Goal: Transaction & Acquisition: Purchase product/service

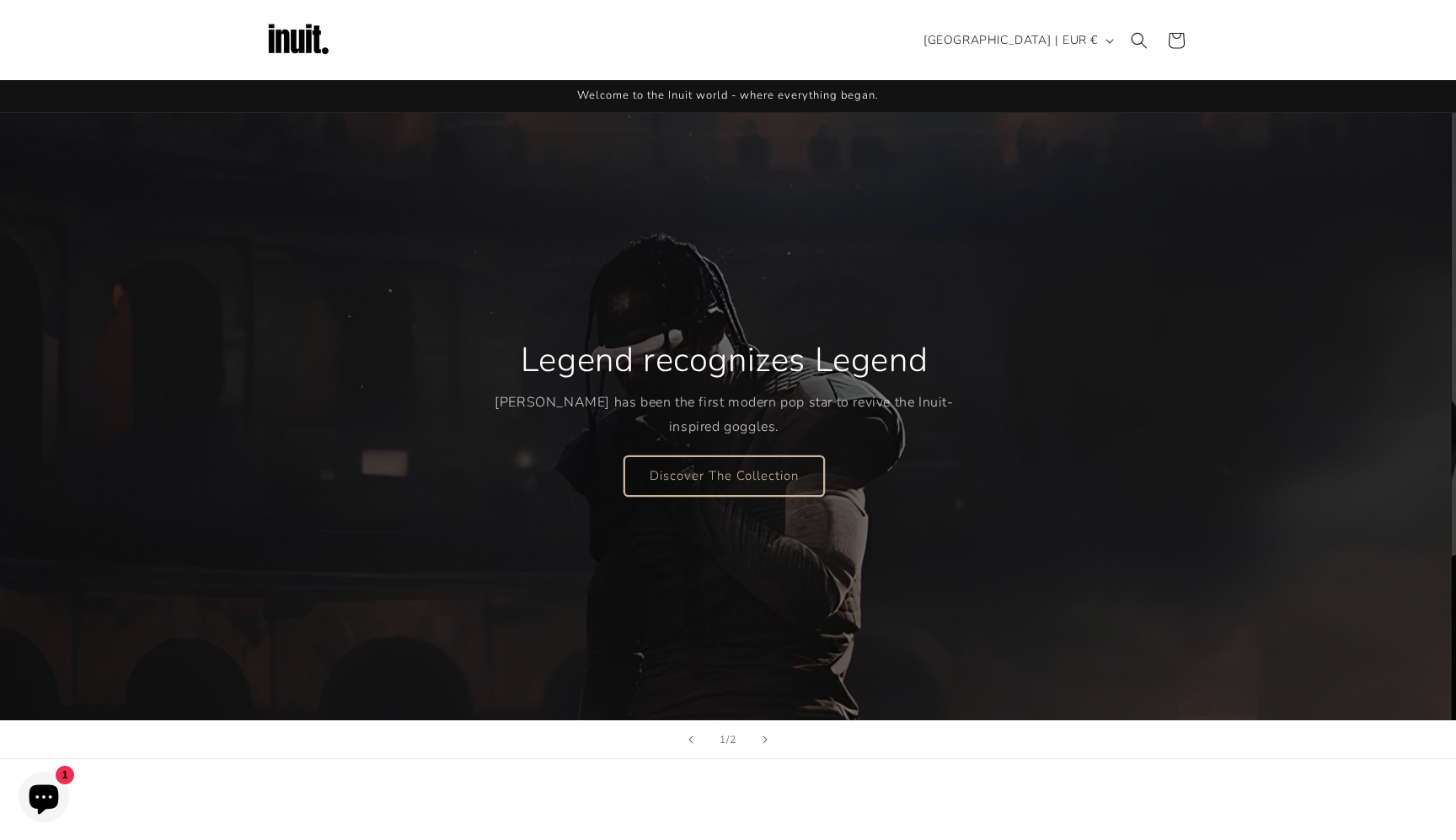
click at [725, 472] on link "Discover The Collection" at bounding box center [724, 475] width 200 height 40
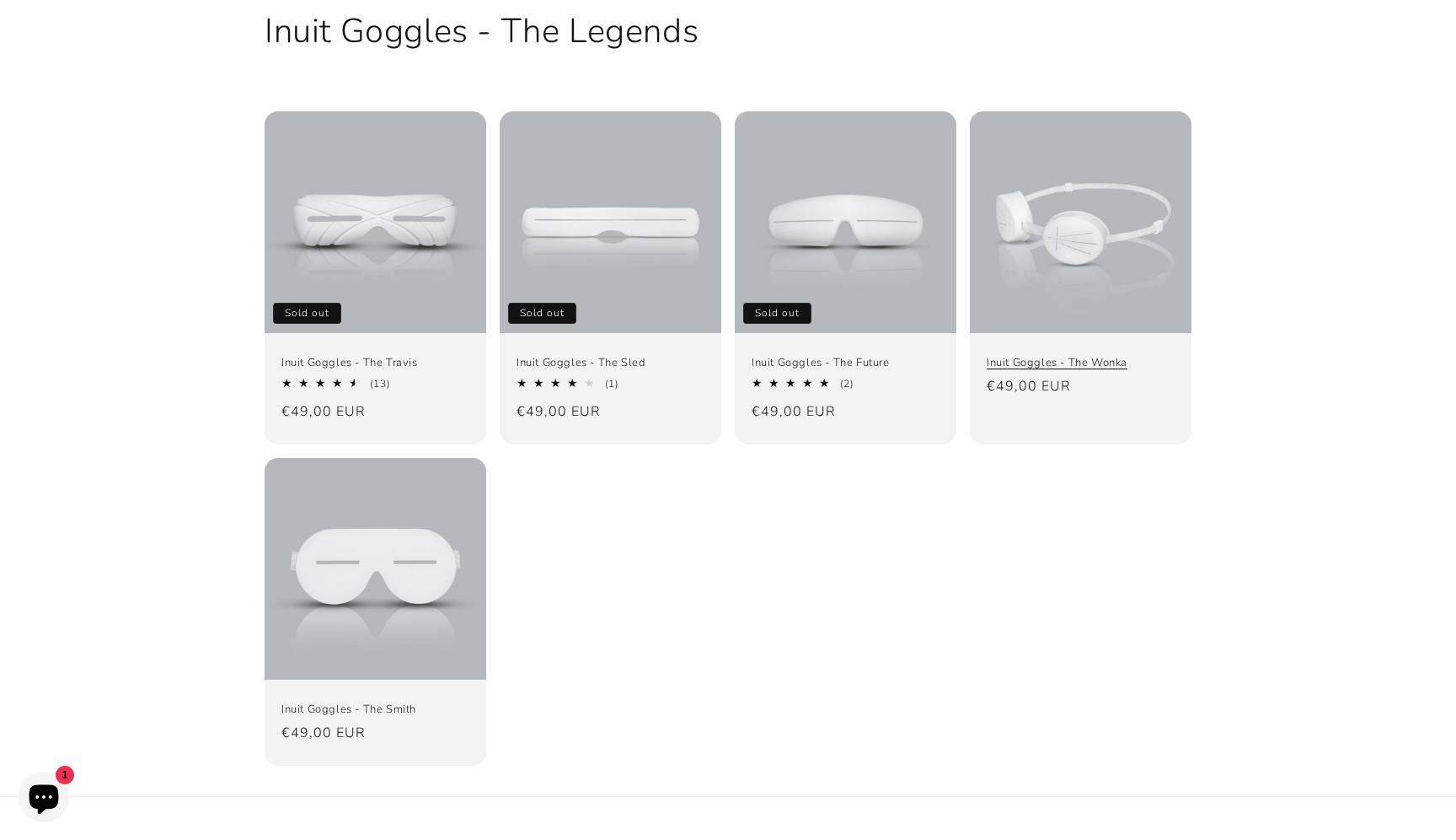
scroll to position [121, 0]
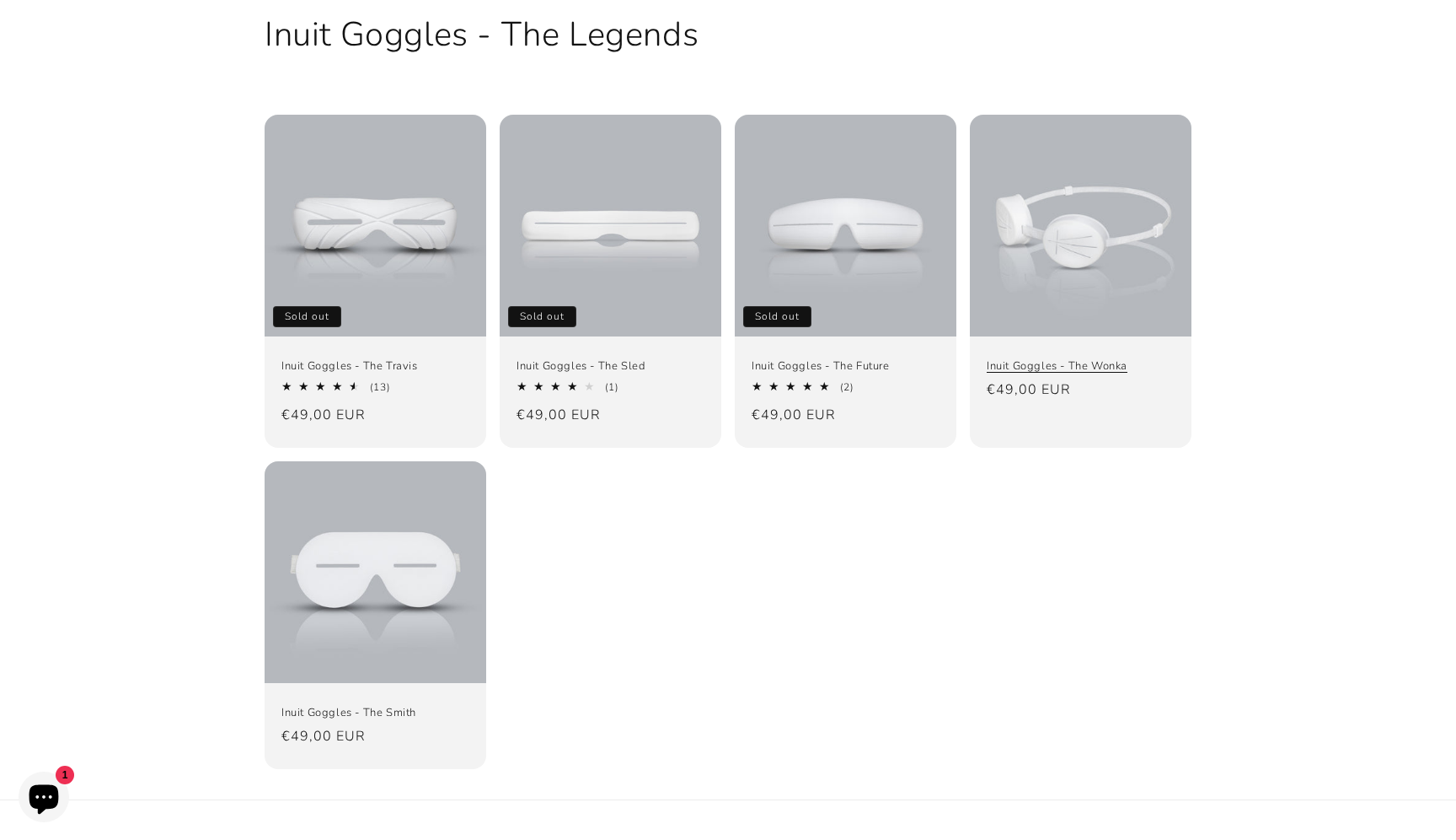
click at [1084, 359] on link "Inuit Goggles - The Wonka" at bounding box center [1081, 367] width 188 height 14
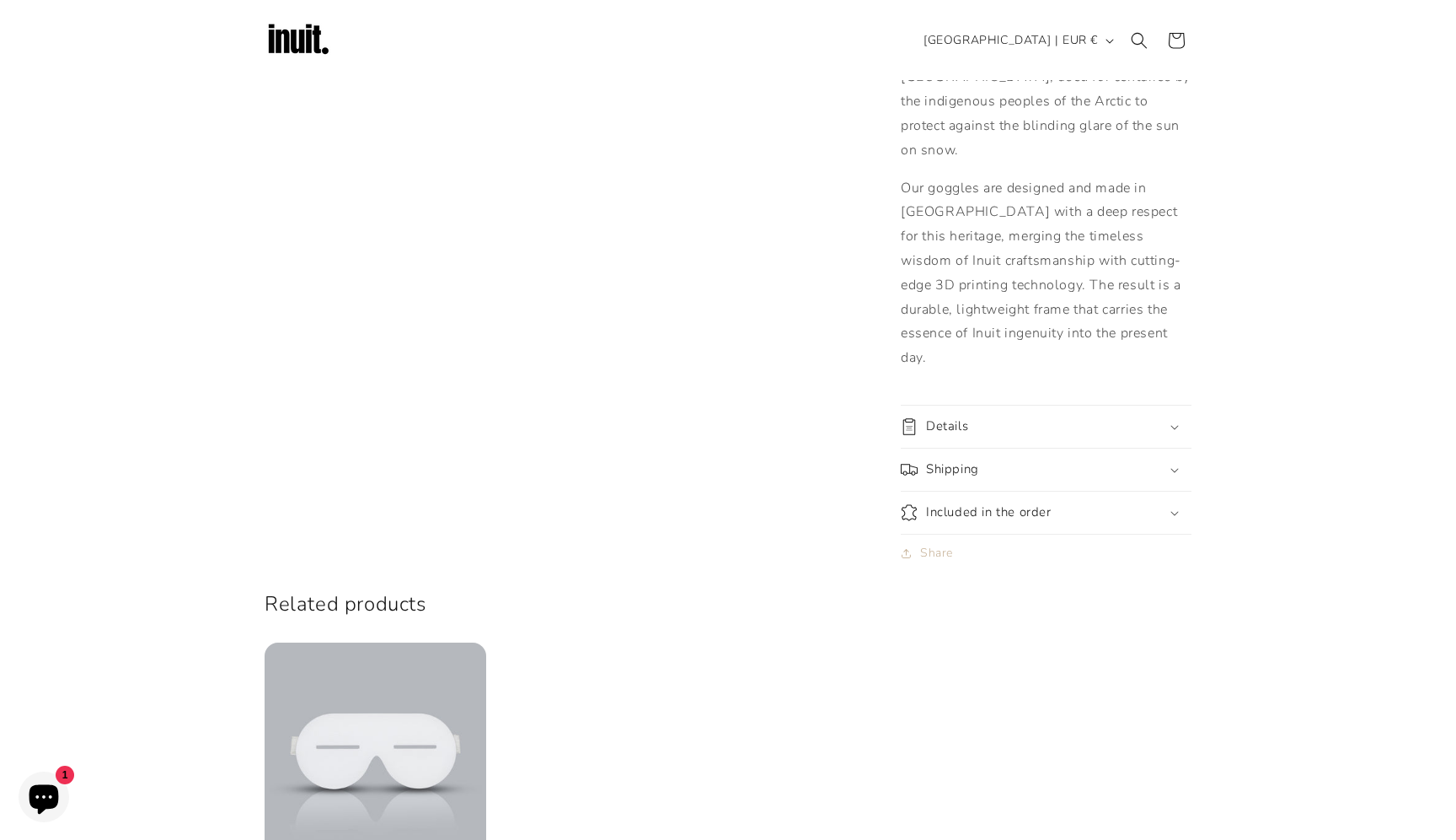
scroll to position [878, 0]
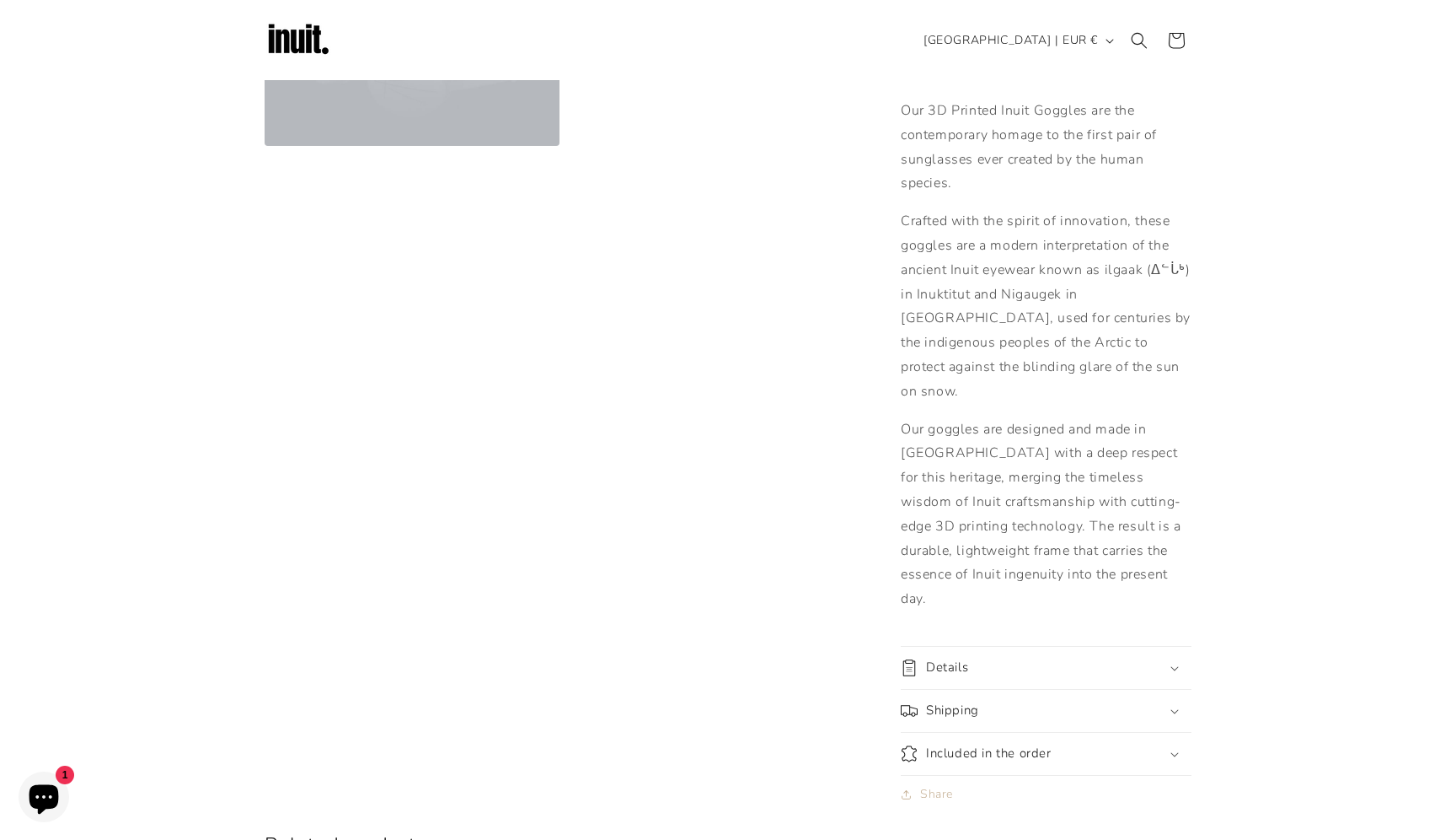
click at [996, 690] on summary "Shipping" at bounding box center [1046, 711] width 290 height 43
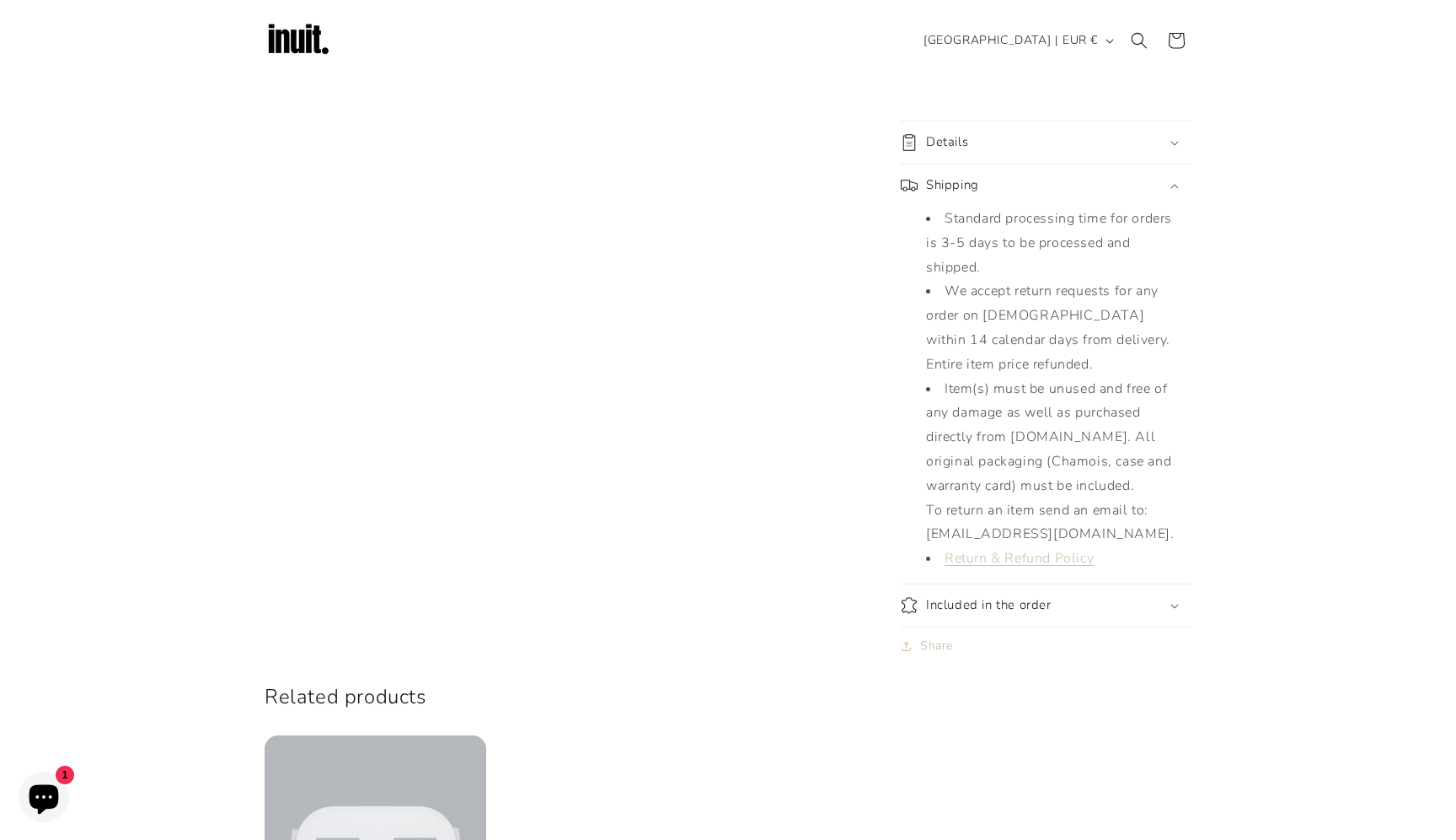
scroll to position [1152, 0]
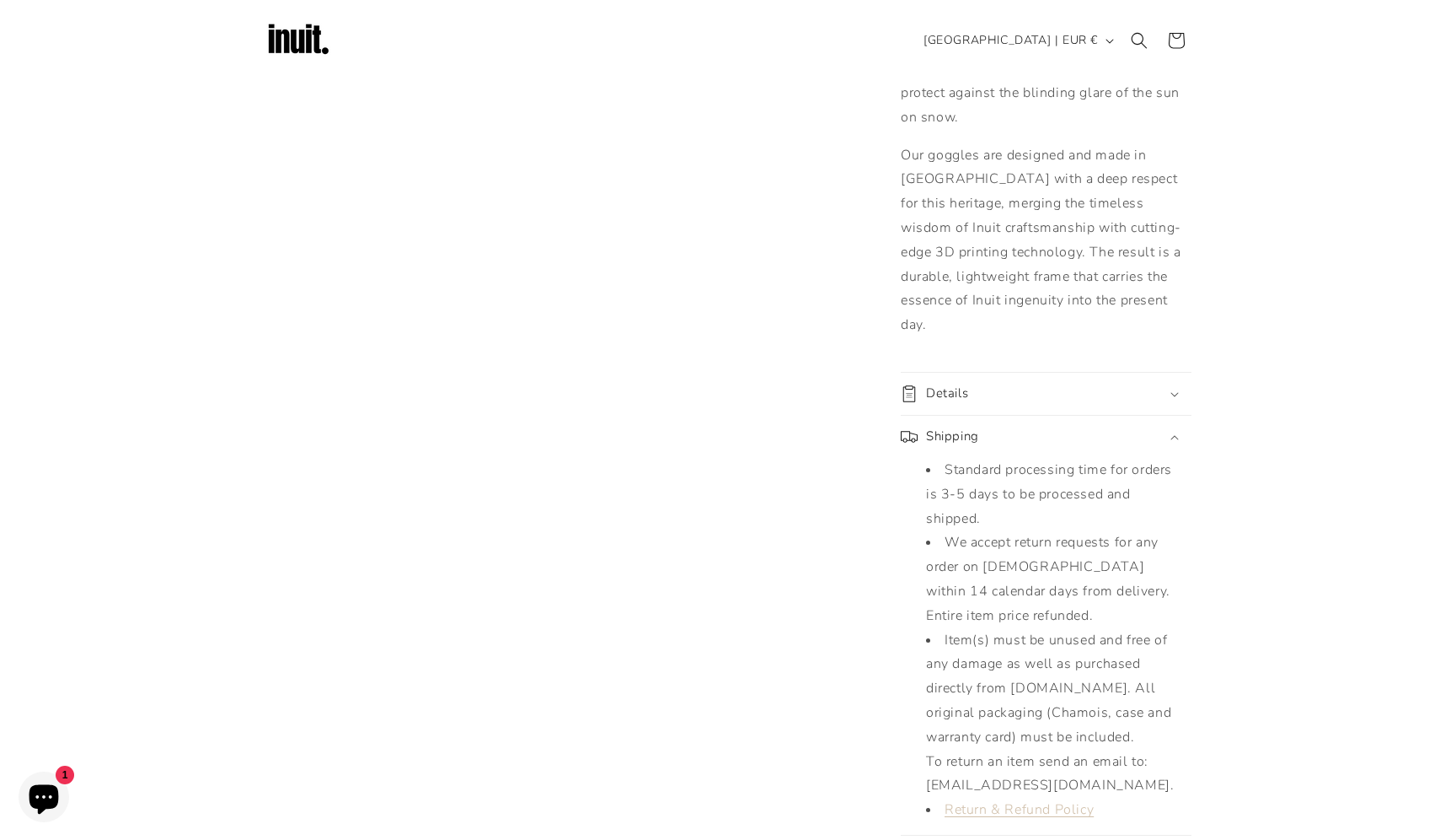
click at [1079, 835] on summary "Included in the order" at bounding box center [1046, 856] width 290 height 43
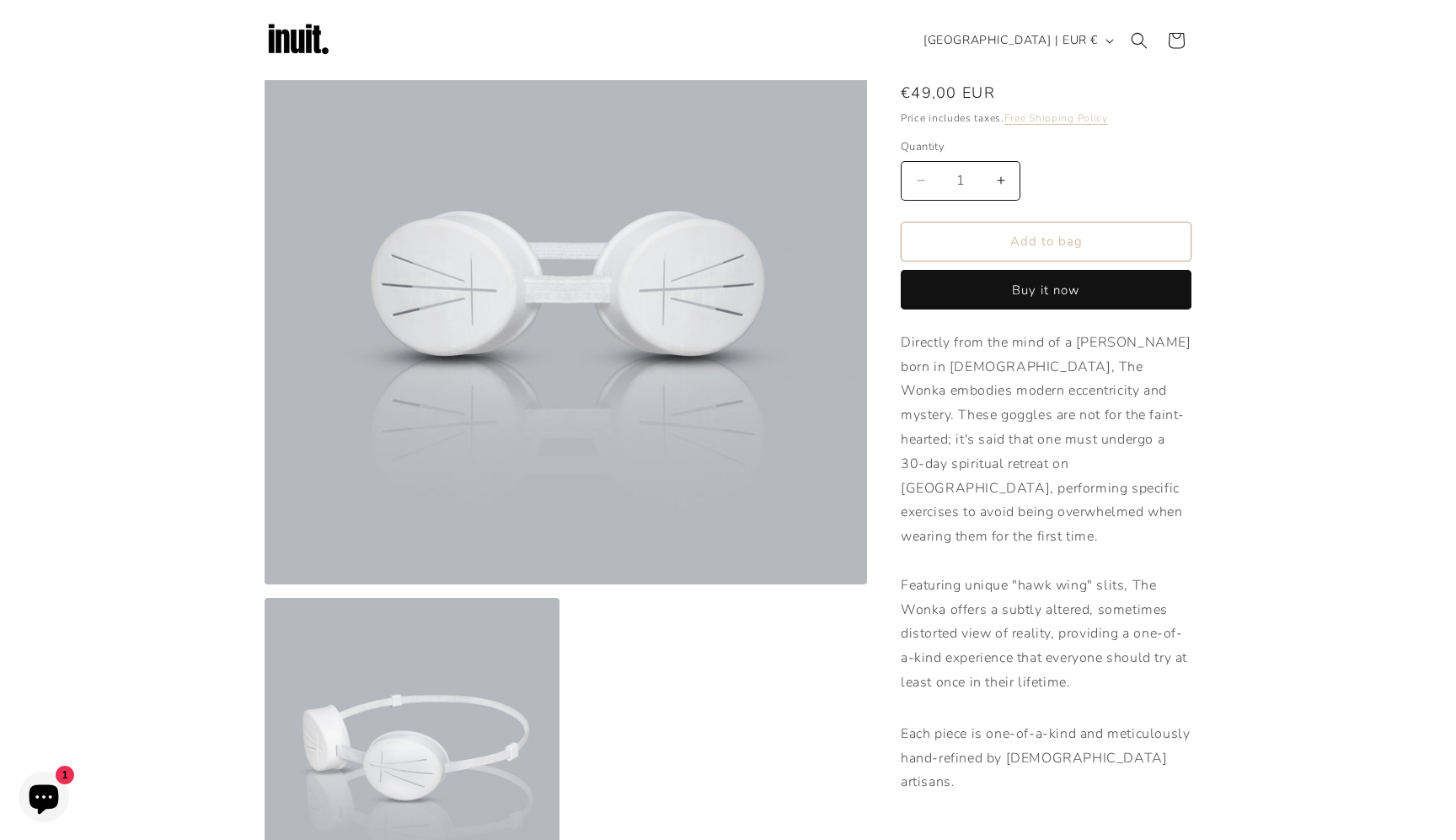
scroll to position [129, 0]
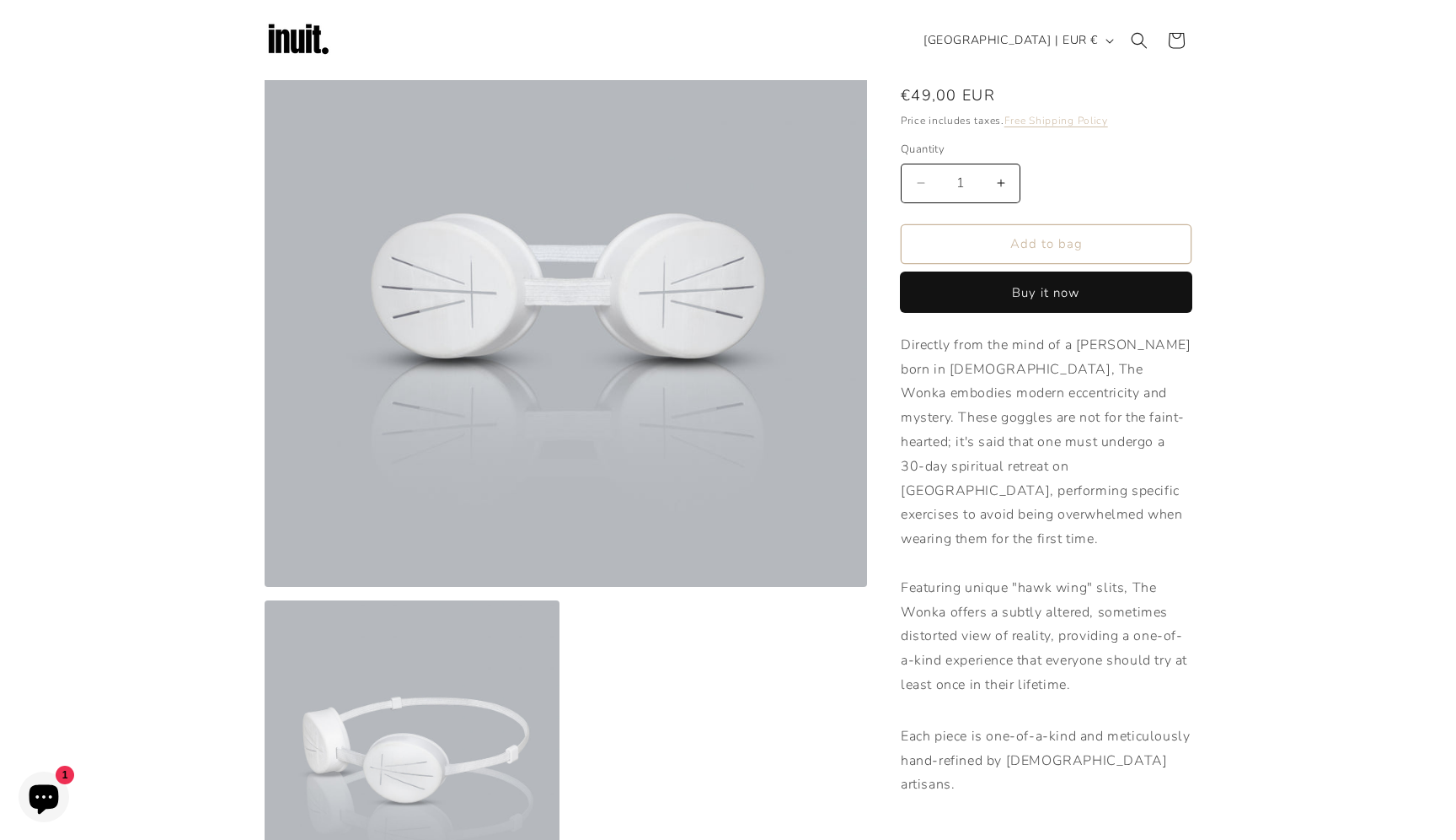
click at [1084, 302] on button "Buy it now" at bounding box center [1046, 292] width 290 height 40
